Goal: Task Accomplishment & Management: Complete application form

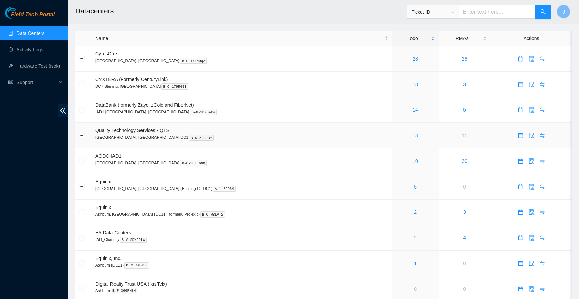
click at [413, 134] on link "13" at bounding box center [415, 135] width 5 height 5
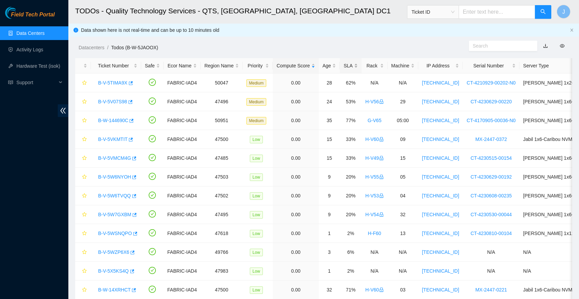
click at [357, 67] on div "SLA" at bounding box center [351, 66] width 14 height 8
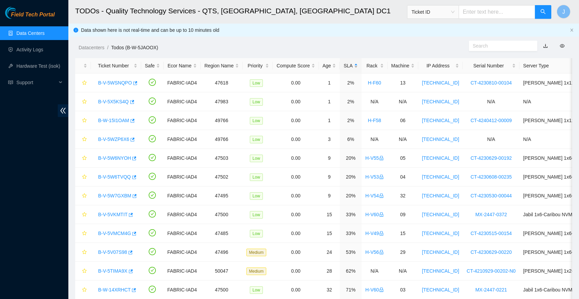
click at [357, 67] on div "SLA" at bounding box center [351, 66] width 14 height 8
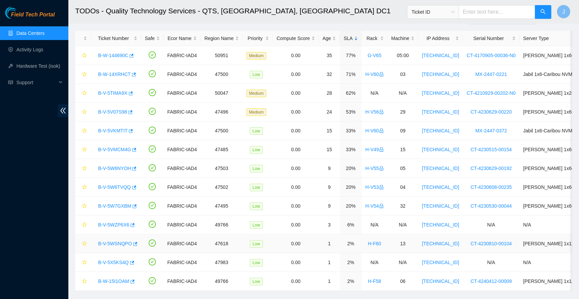
scroll to position [27, 0]
click at [134, 54] on icon "button" at bounding box center [132, 56] width 4 height 4
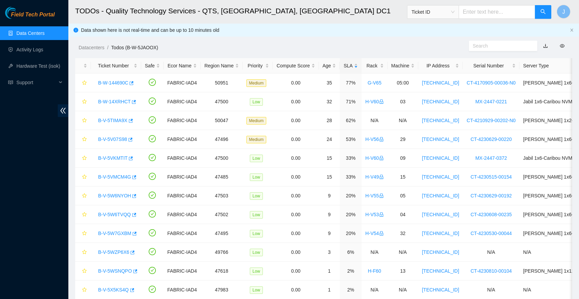
scroll to position [0, 0]
click at [47, 63] on link "Hardware Test (isok)" at bounding box center [38, 65] width 44 height 5
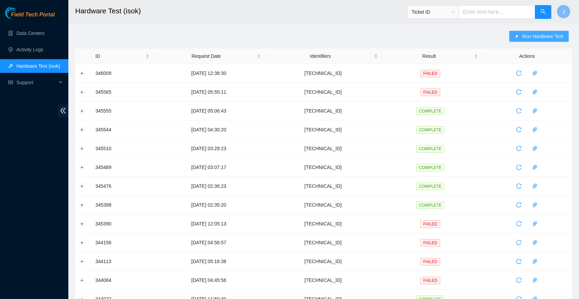
click at [528, 36] on span "Run Hardware Test" at bounding box center [542, 36] width 41 height 8
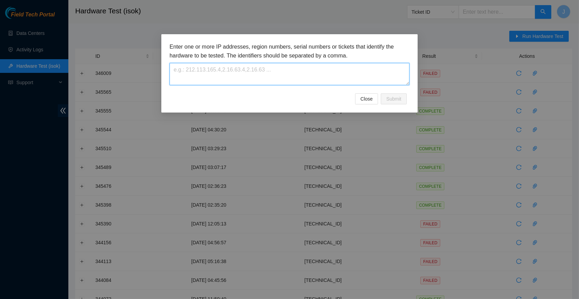
click at [223, 75] on textarea at bounding box center [290, 74] width 240 height 22
paste textarea "[TECHNICAL_ID]"
type textarea "[TECHNICAL_ID]"
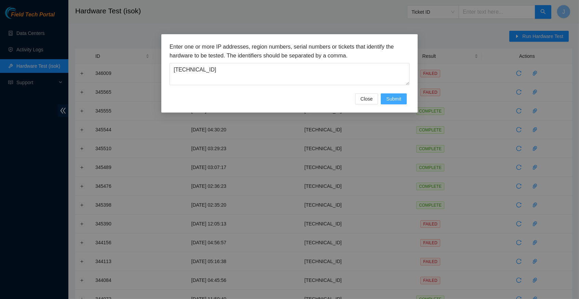
click at [391, 97] on span "Submit" at bounding box center [393, 99] width 15 height 8
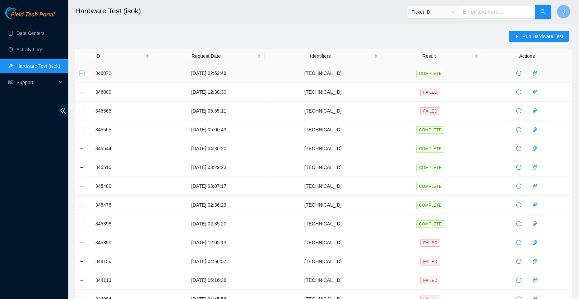
click at [82, 73] on button "Expand row" at bounding box center [81, 72] width 5 height 5
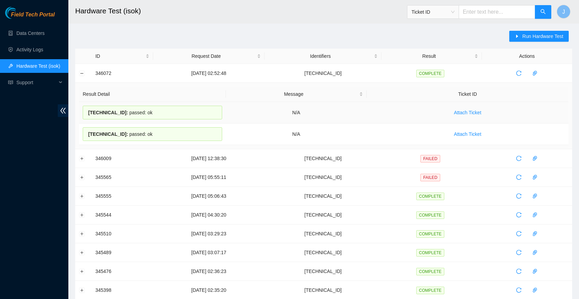
drag, startPoint x: 163, startPoint y: 135, endPoint x: 138, endPoint y: 117, distance: 31.8
click at [138, 117] on tbody "[TECHNICAL_ID] : passed: ok N/A Attach Ticket [TECHNICAL_ID] : passed: ok N/A A…" at bounding box center [324, 123] width 490 height 43
click at [154, 134] on div "[TECHNICAL_ID] : passed: ok" at bounding box center [152, 134] width 139 height 14
drag, startPoint x: 157, startPoint y: 134, endPoint x: 94, endPoint y: 75, distance: 85.6
click at [94, 75] on tbody "346072 [DATE] 02:52:48 [TECHNICAL_ID] COMPLETE Result Detail Message Ticket ID …" at bounding box center [323, 285] width 497 height 442
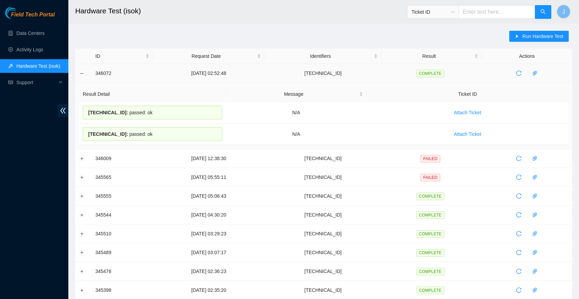
copy tbody "346072 [DATE] 02:52:48 [TECHNICAL_ID] COMPLETE Result Detail Message Ticket ID …"
click at [278, 27] on main "Hardware Test (isok) Ticket ID J Run Hardware Test ID Request Date Identifiers …" at bounding box center [323, 267] width 511 height 535
click at [39, 36] on link "Data Centers" at bounding box center [30, 32] width 28 height 5
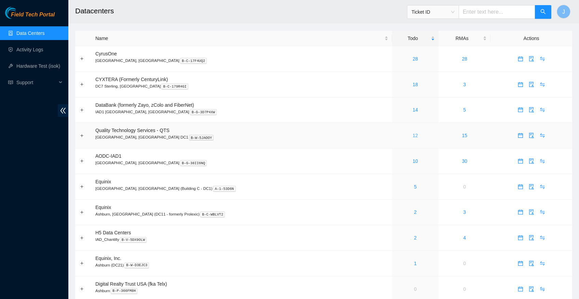
click at [413, 134] on link "12" at bounding box center [415, 135] width 5 height 5
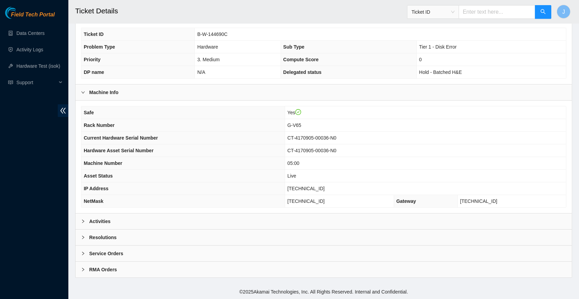
scroll to position [158, 0]
click at [83, 221] on icon "right" at bounding box center [83, 221] width 4 height 4
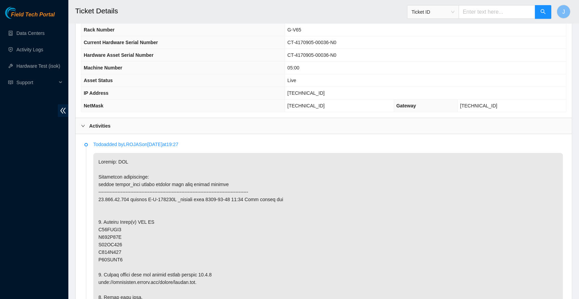
scroll to position [256, 0]
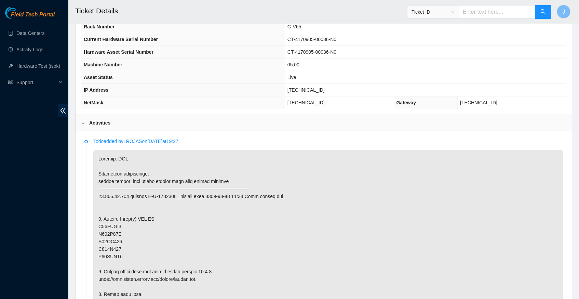
click at [306, 92] on span "[TECHNICAL_ID]" at bounding box center [306, 89] width 37 height 5
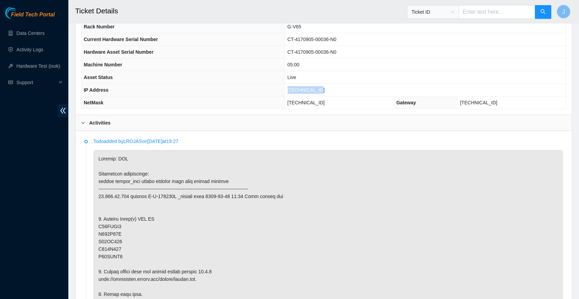
click at [306, 92] on span "[TECHNICAL_ID]" at bounding box center [306, 89] width 37 height 5
copy span "[TECHNICAL_ID]"
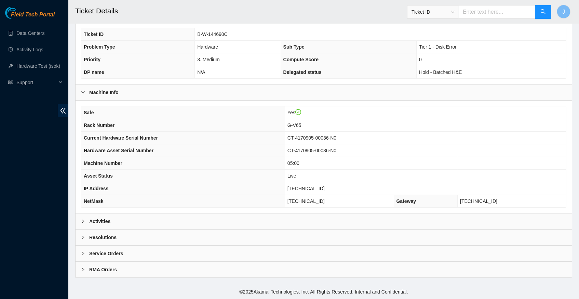
scroll to position [158, 0]
click at [84, 223] on icon "right" at bounding box center [83, 221] width 4 height 4
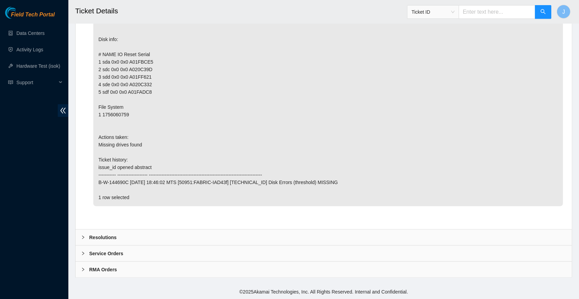
scroll to position [1461, 0]
click at [83, 239] on icon "right" at bounding box center [83, 237] width 4 height 4
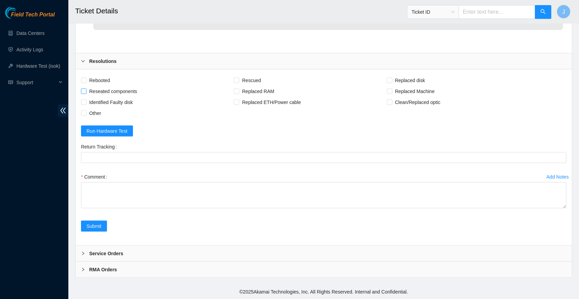
scroll to position [1636, 0]
click at [84, 79] on input "Rebooted" at bounding box center [83, 80] width 5 height 5
checkbox input "true"
click at [239, 81] on input "Rescued" at bounding box center [236, 80] width 5 height 5
checkbox input "true"
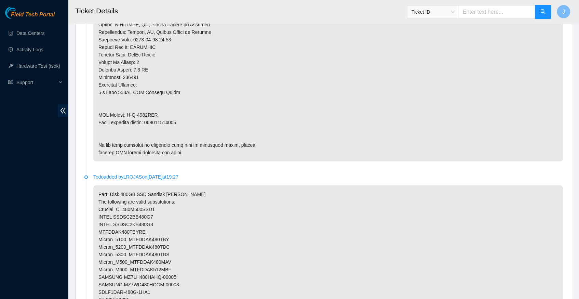
scroll to position [646, 0]
copy p "463470046943"
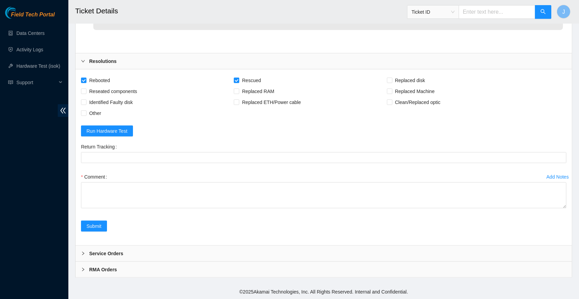
scroll to position [1636, 0]
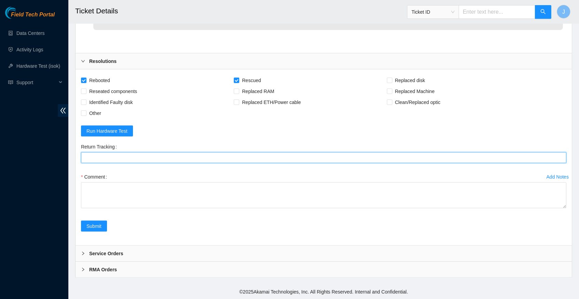
click at [148, 160] on Tracking "Return Tracking" at bounding box center [323, 157] width 485 height 11
paste Tracking "463470046943"
type Tracking "463470046943"
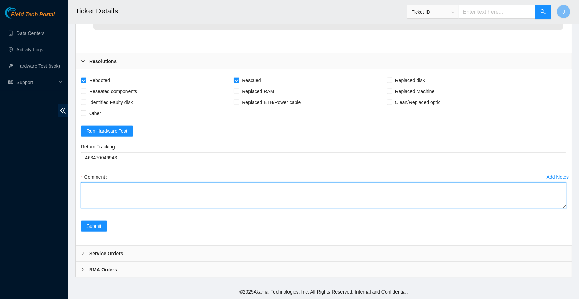
click at [136, 188] on textarea "Comment" at bounding box center [323, 195] width 485 height 26
paste textarea "A02046EB"
paste textarea "A020508A"
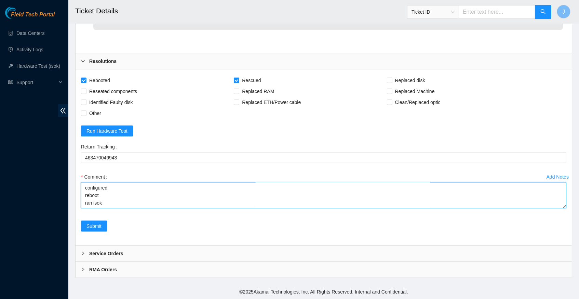
paste textarea "346072 03-10-2025 02:52:48 23.213.24.140 COMPLETE Result Detail Message Ticket …"
type textarea "verify server and rack info power down node 0 replaced old disk SN A02046EB wit…"
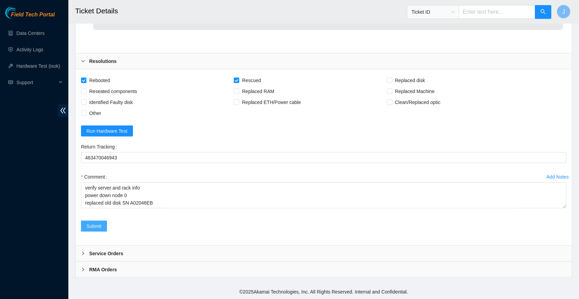
click at [97, 230] on span "Submit" at bounding box center [94, 226] width 15 height 8
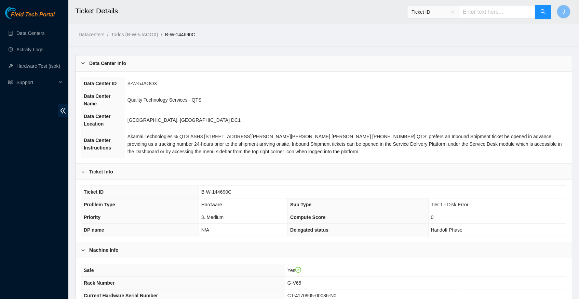
scroll to position [0, 0]
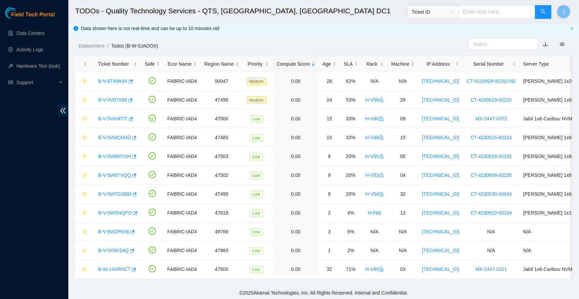
scroll to position [1, 0]
click at [134, 249] on icon "button" at bounding box center [132, 251] width 4 height 4
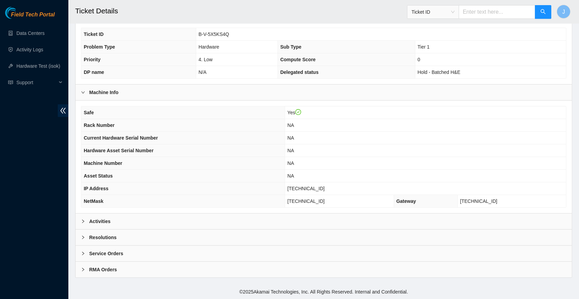
scroll to position [158, 0]
click at [83, 223] on icon "right" at bounding box center [83, 220] width 2 height 3
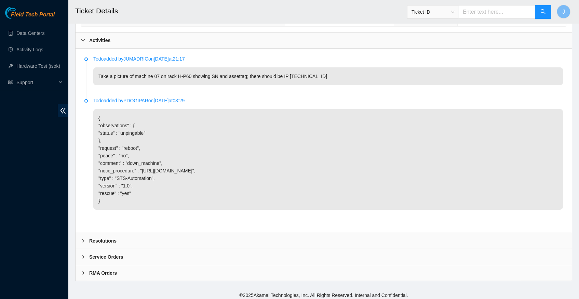
scroll to position [338, 0]
click at [84, 239] on icon "right" at bounding box center [83, 241] width 4 height 4
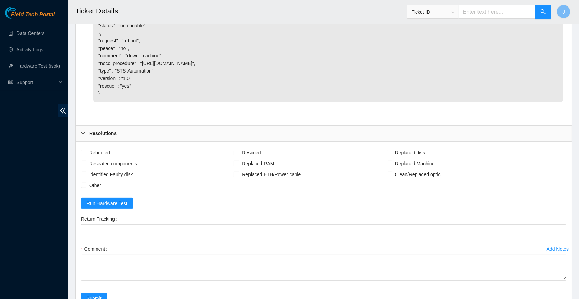
scroll to position [447, 0]
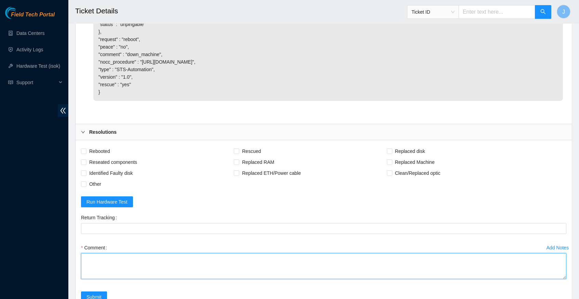
click at [123, 258] on textarea "Comment" at bounding box center [323, 266] width 485 height 26
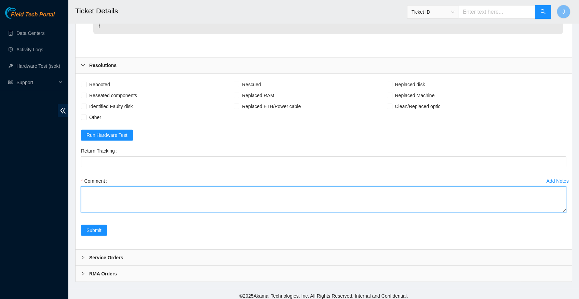
scroll to position [514, 0]
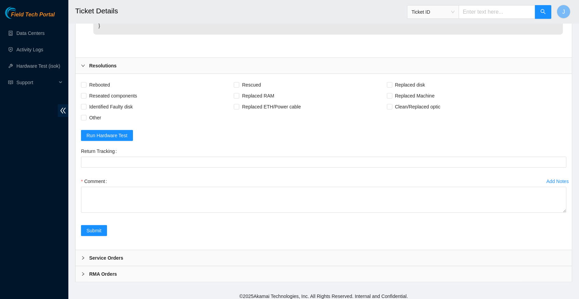
click at [548, 179] on div "Add Notes" at bounding box center [558, 181] width 22 height 5
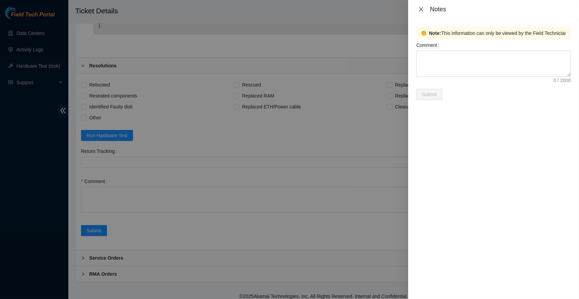
click at [420, 10] on icon "close" at bounding box center [420, 8] width 5 height 5
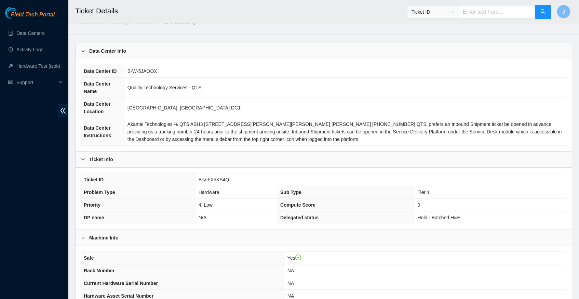
scroll to position [13, 0]
drag, startPoint x: 230, startPoint y: 184, endPoint x: 198, endPoint y: 185, distance: 32.5
click at [199, 182] on span "B-V-5X5KS4Q" at bounding box center [214, 178] width 31 height 5
copy span "B-V-5X5KS4Q"
